Goal: Understand process/instructions

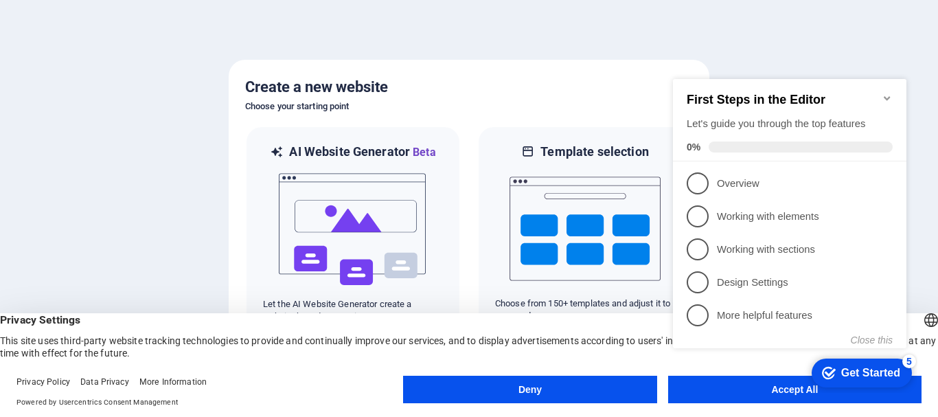
click div "checkmark Get Started 5 First Steps in the Editor Let's guide you through the t…"
click at [888, 93] on icon "Minimize checklist" at bounding box center [887, 98] width 11 height 11
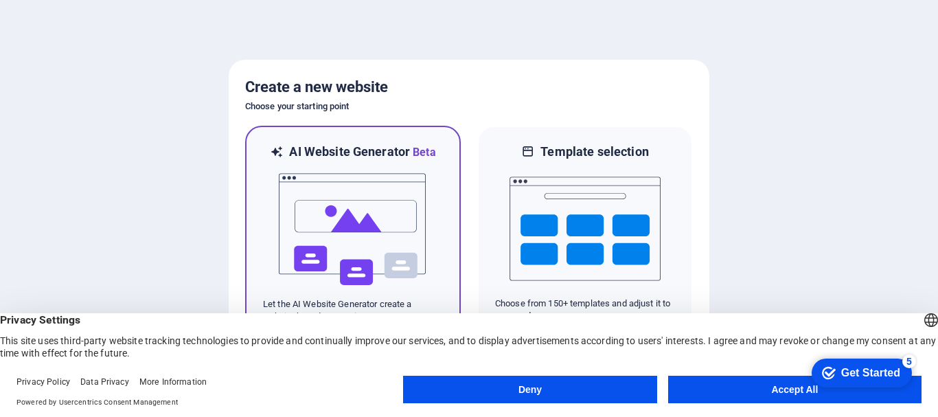
click at [354, 179] on img at bounding box center [352, 229] width 151 height 137
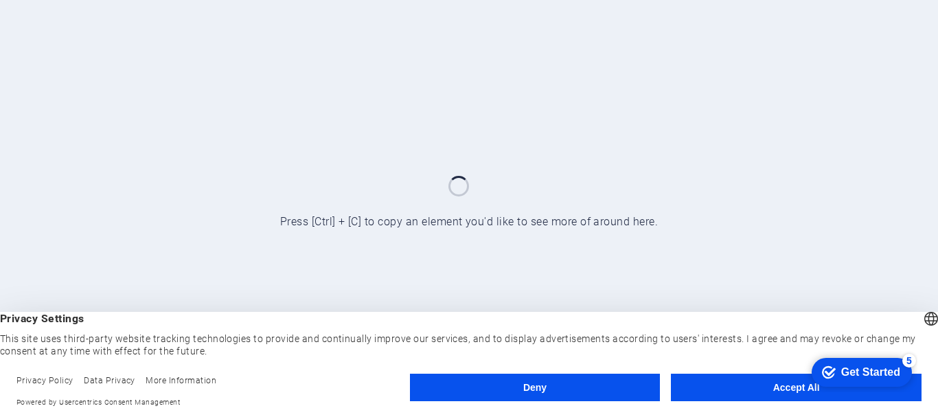
click at [752, 381] on button "Accept All" at bounding box center [796, 386] width 251 height 27
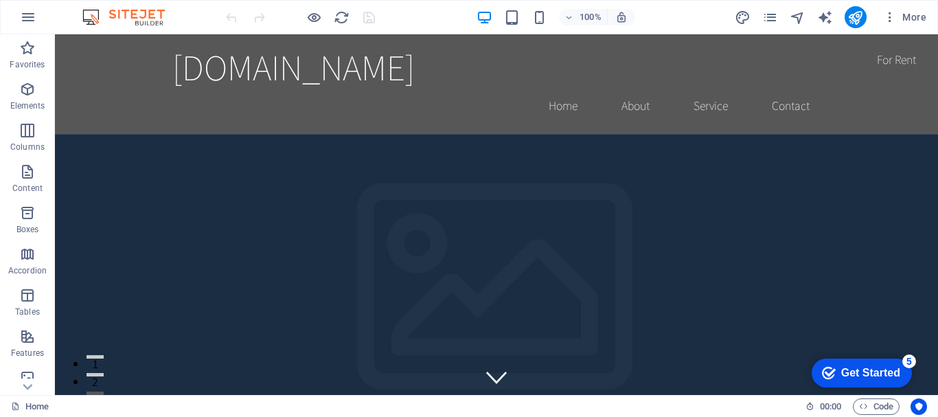
drag, startPoint x: 934, startPoint y: 53, endPoint x: 992, endPoint y: 43, distance: 58.6
click at [849, 374] on div "Get Started" at bounding box center [870, 373] width 59 height 12
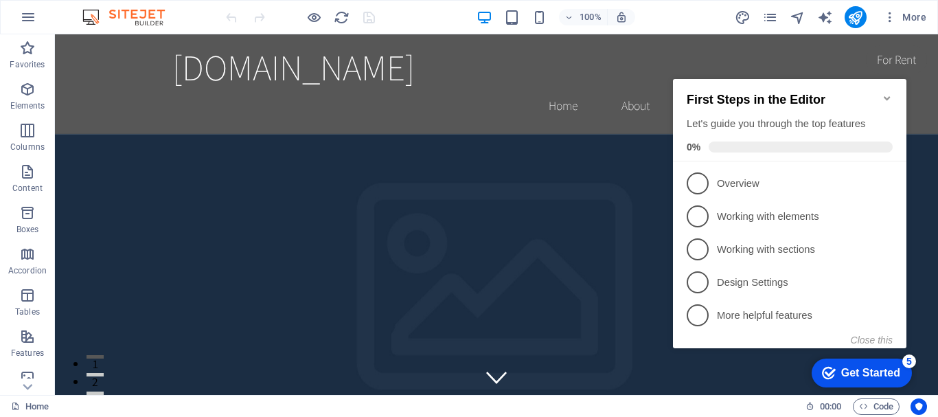
click at [888, 93] on icon "Minimize checklist" at bounding box center [887, 98] width 11 height 11
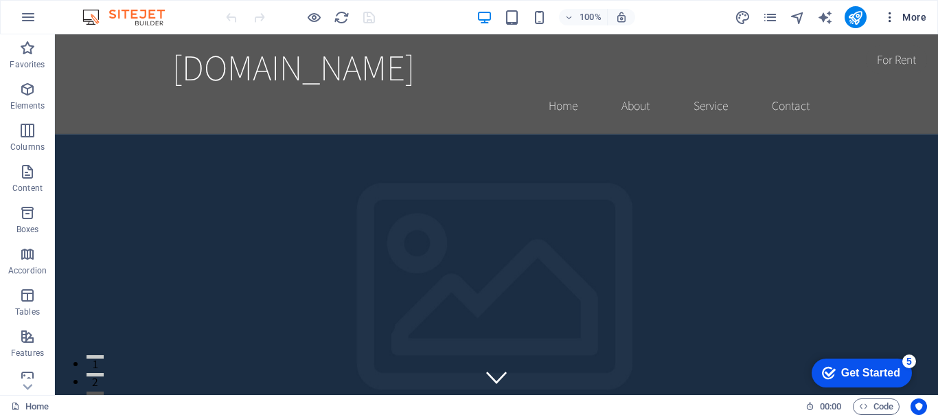
click at [888, 19] on icon "button" at bounding box center [890, 17] width 14 height 14
